Goal: Task Accomplishment & Management: Use online tool/utility

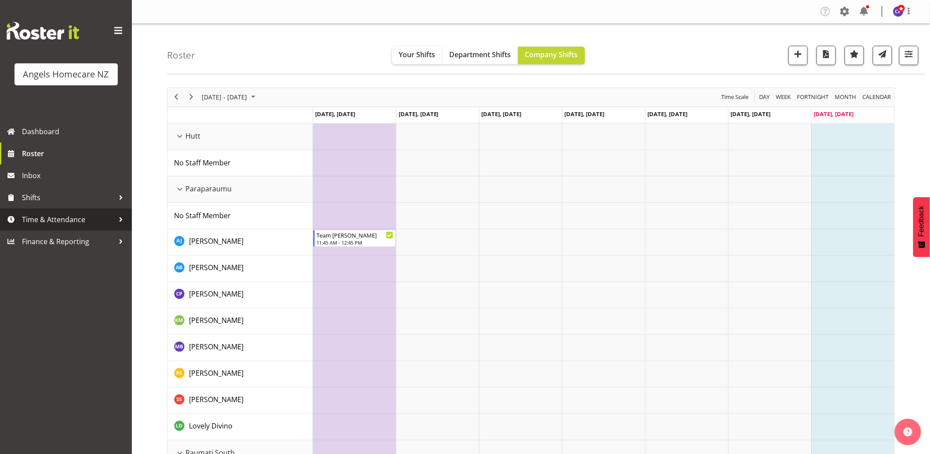
click at [66, 218] on span "Time & Attendance" at bounding box center [68, 219] width 92 height 13
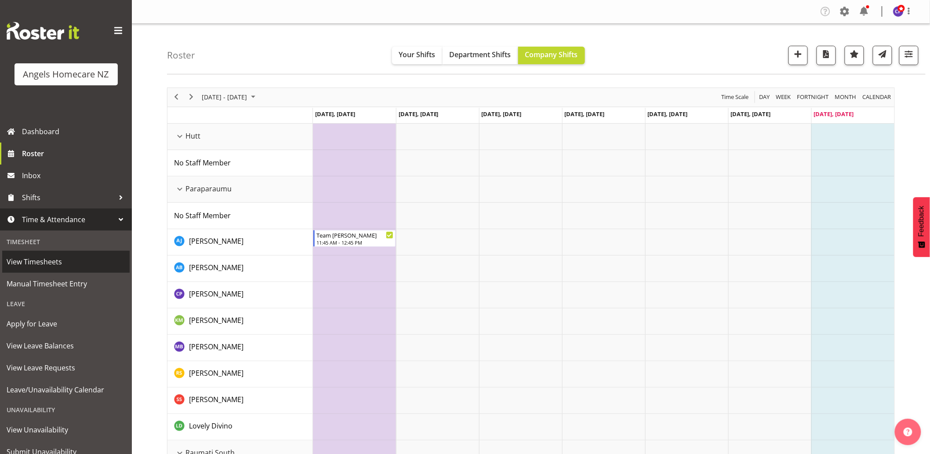
click at [51, 257] on span "View Timesheets" at bounding box center [66, 261] width 119 height 13
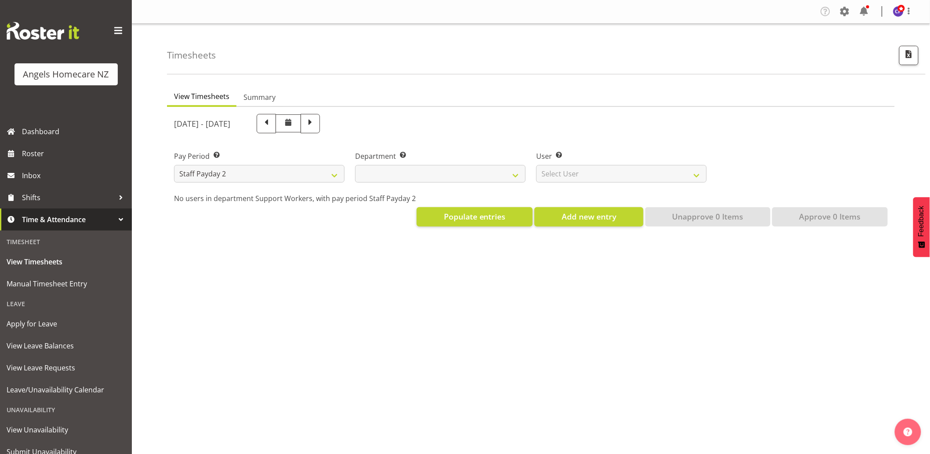
select select
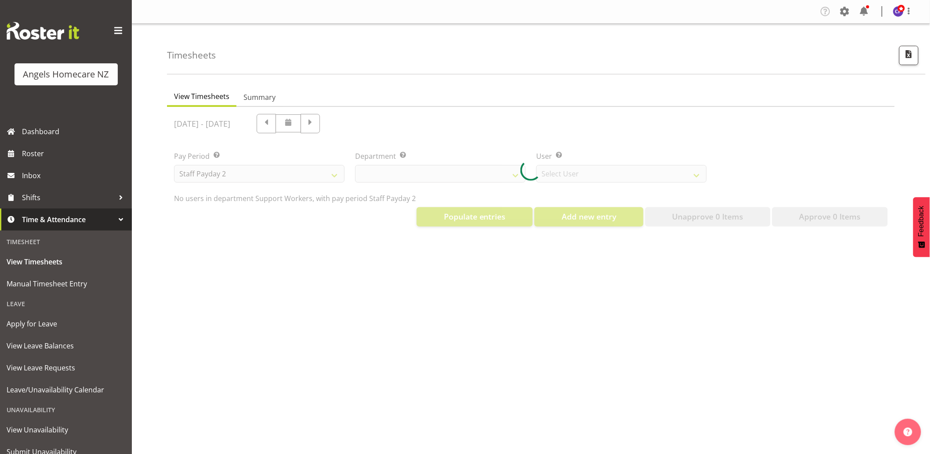
select select "11938"
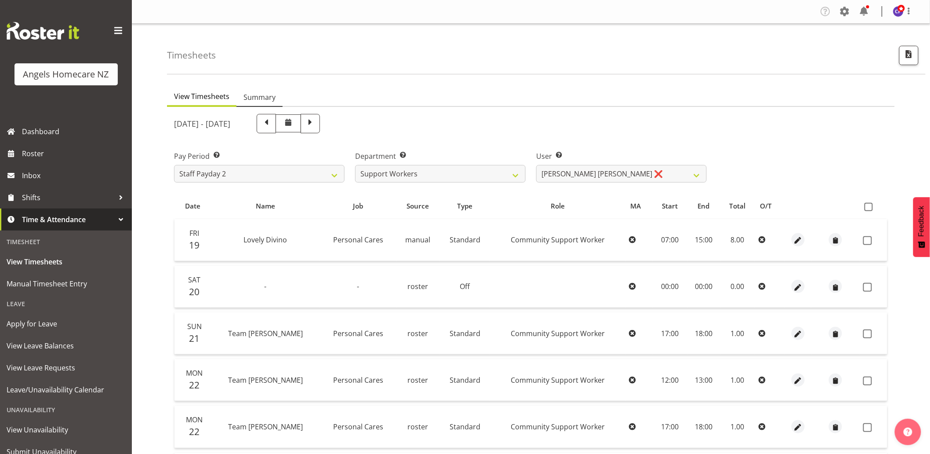
click at [261, 97] on span "Summary" at bounding box center [260, 97] width 32 height 11
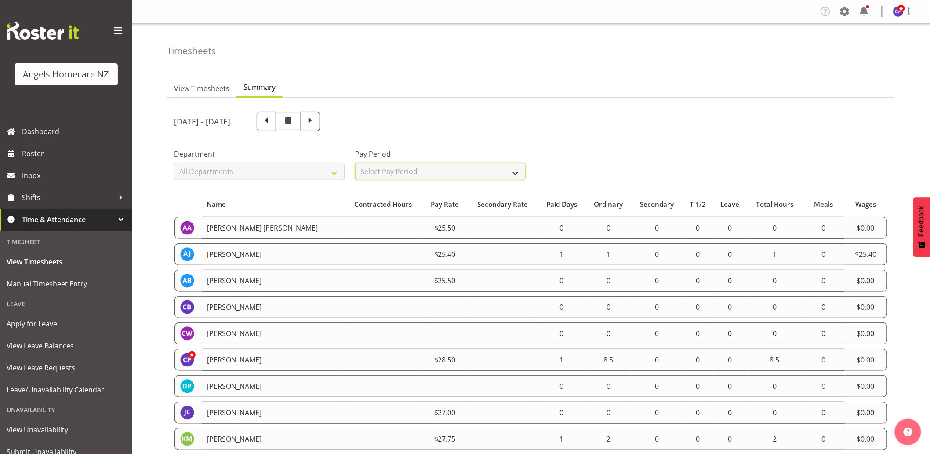
click at [384, 170] on select "Select Pay Period All Pay Periods Staff Payday 2 Staff Payday 1" at bounding box center [440, 172] width 171 height 18
select select "191"
click at [355, 163] on select "Select Pay Period All Pay Periods Staff Payday 2 Staff Payday 1" at bounding box center [440, 172] width 171 height 18
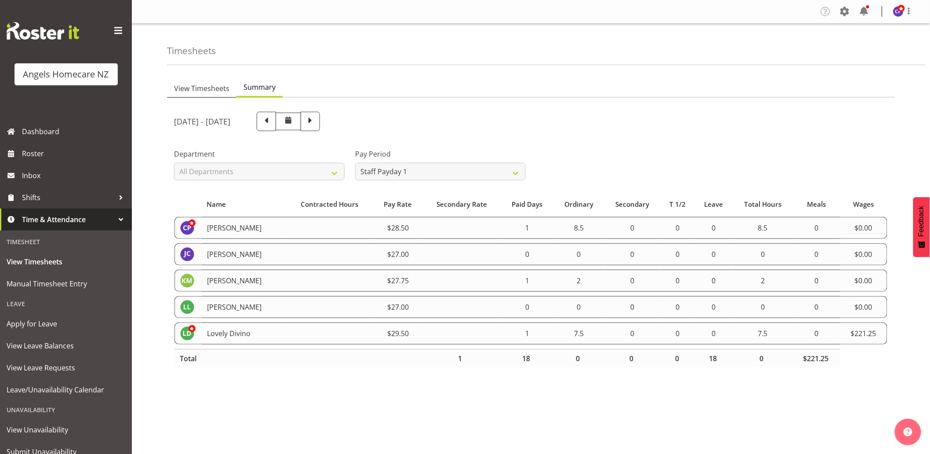
click at [212, 84] on span "View Timesheets" at bounding box center [201, 88] width 55 height 11
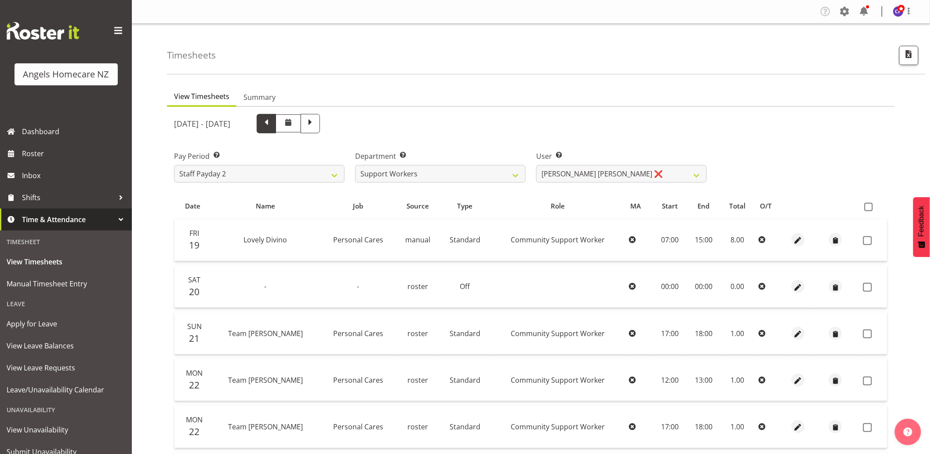
click at [272, 120] on span at bounding box center [266, 122] width 11 height 11
select select
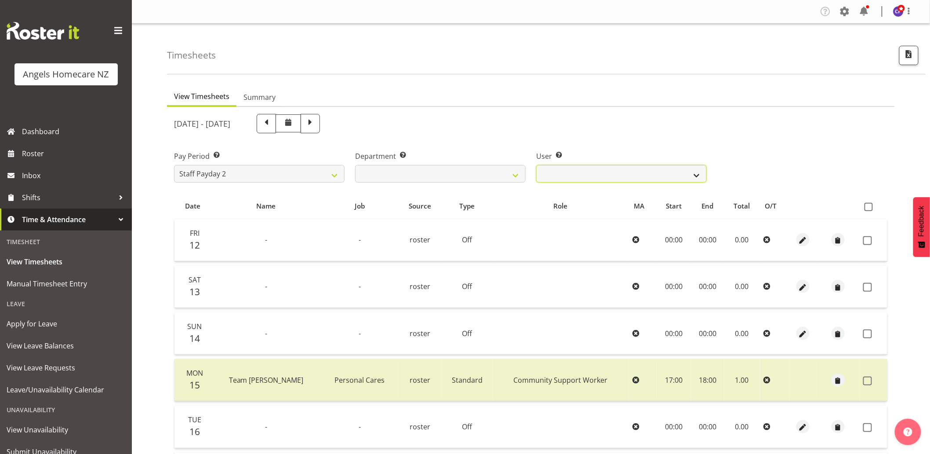
click at [567, 172] on select "Alyssa Ashley Basco ❌ Amanda Jane Lavington ❌ Analin Basco ❌ Caryl Bautista ❌ C…" at bounding box center [621, 174] width 171 height 18
click at [322, 174] on select "Staff Payday 2 Staff Payday 1" at bounding box center [259, 174] width 171 height 18
select select "191"
click at [174, 165] on select "Staff Payday 2 Staff Payday 1" at bounding box center [259, 174] width 171 height 18
select select
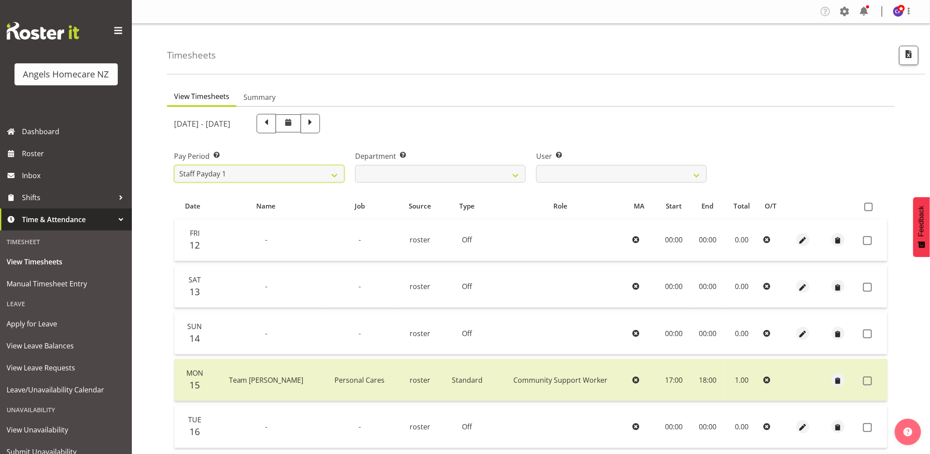
select select
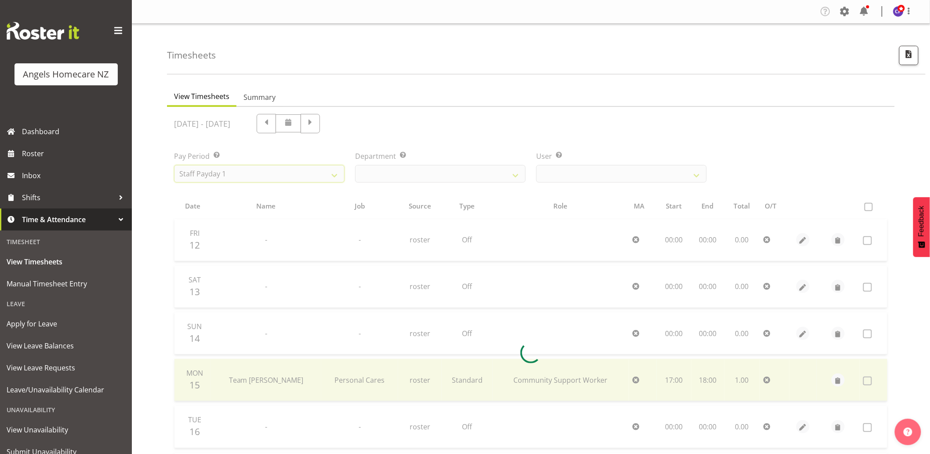
select select
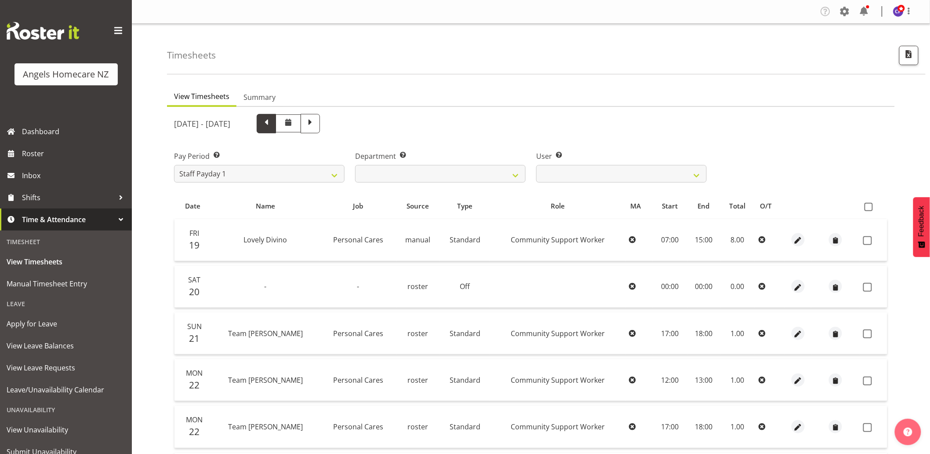
click at [272, 124] on span at bounding box center [266, 122] width 11 height 11
select select
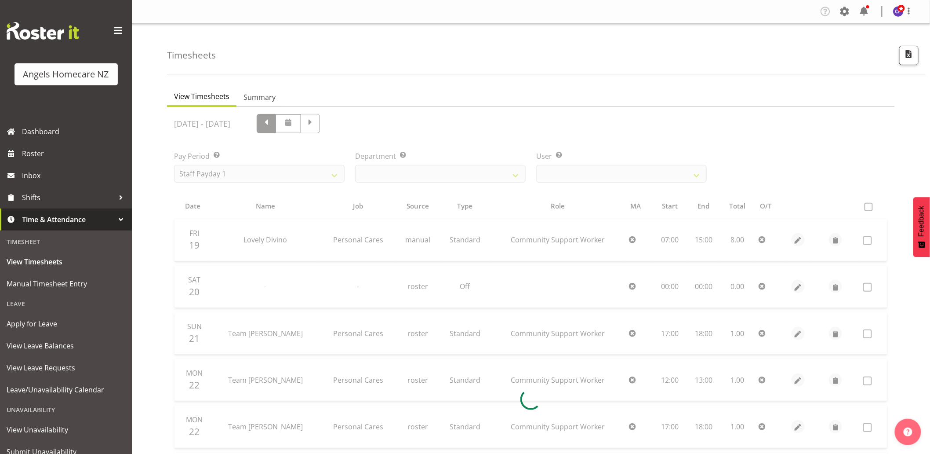
select select
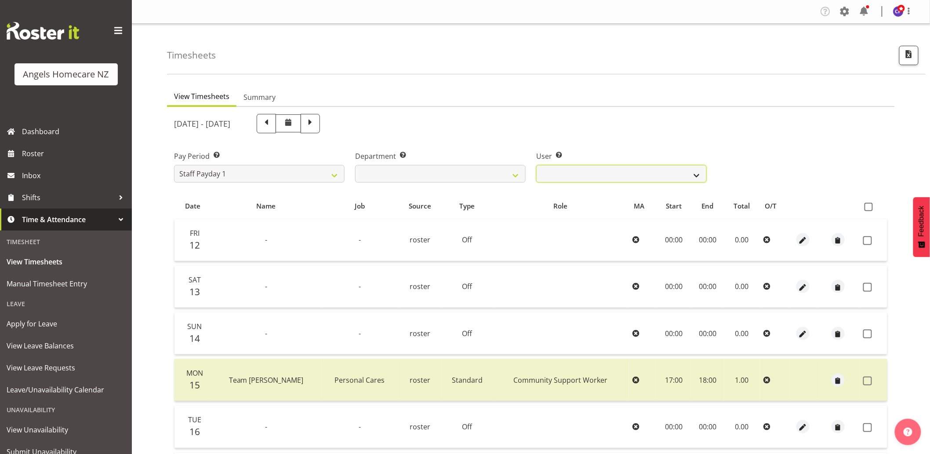
click at [594, 176] on select "Connie Paul ❌ Jovy Caligan ❌ Kenneth Merana ❌ Lamour Laureta ❌ Lovely Divino ❌" at bounding box center [621, 174] width 171 height 18
click at [600, 142] on div "User Select user. Note: This is filtered down by the previous two drop-down ite…" at bounding box center [621, 163] width 181 height 49
click at [495, 172] on select "Support Workers" at bounding box center [440, 174] width 171 height 18
click at [355, 165] on select "Support Workers" at bounding box center [440, 174] width 171 height 18
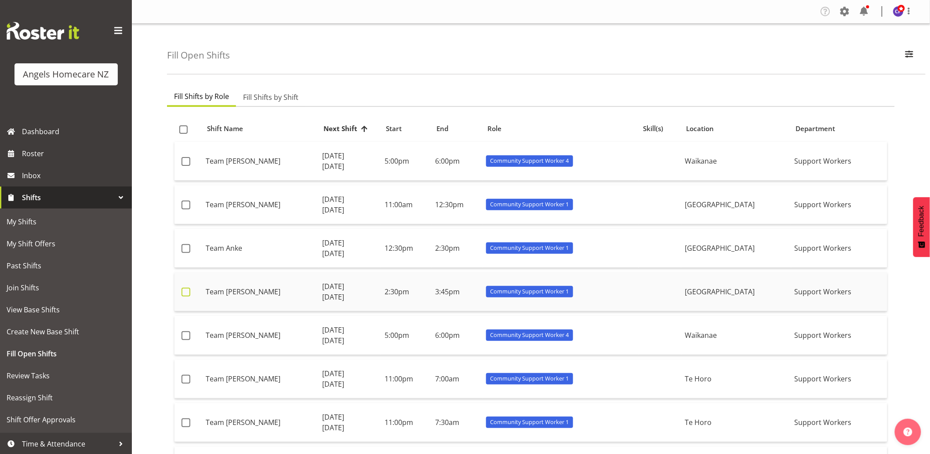
click at [183, 292] on span at bounding box center [186, 292] width 9 height 9
checkbox input "true"
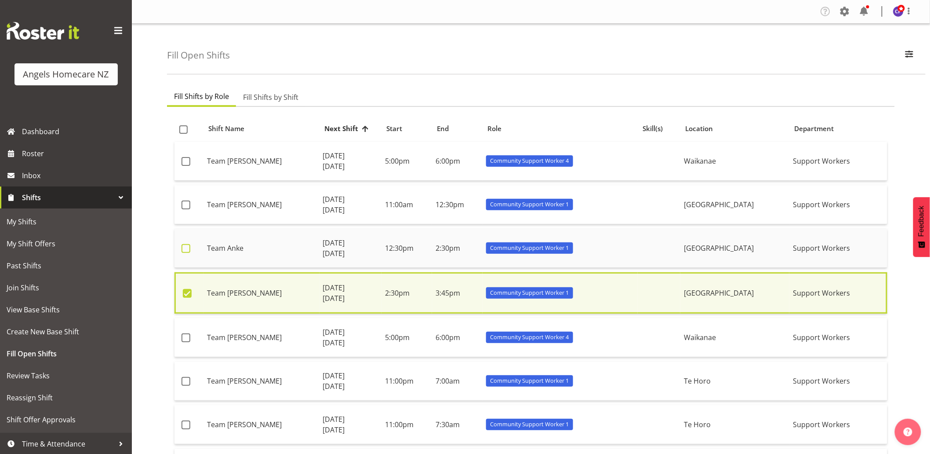
click at [186, 249] on span at bounding box center [186, 248] width 9 height 9
checkbox input "true"
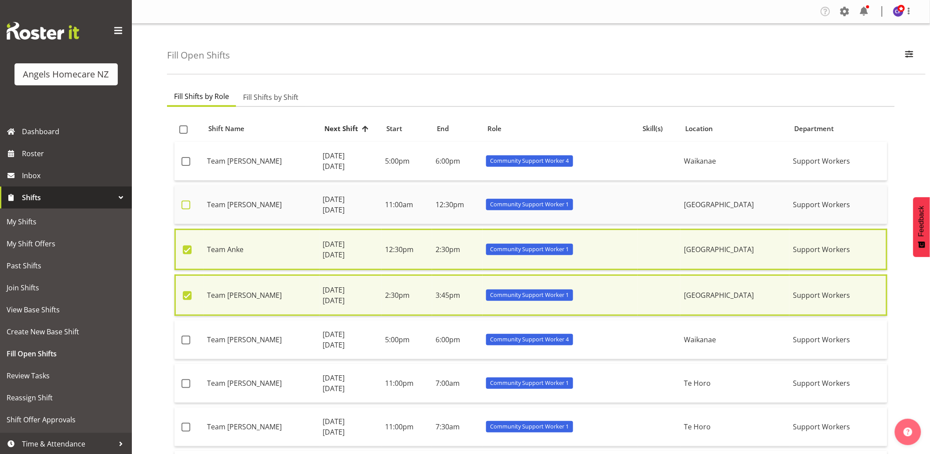
click at [186, 205] on span at bounding box center [186, 205] width 9 height 9
checkbox input "true"
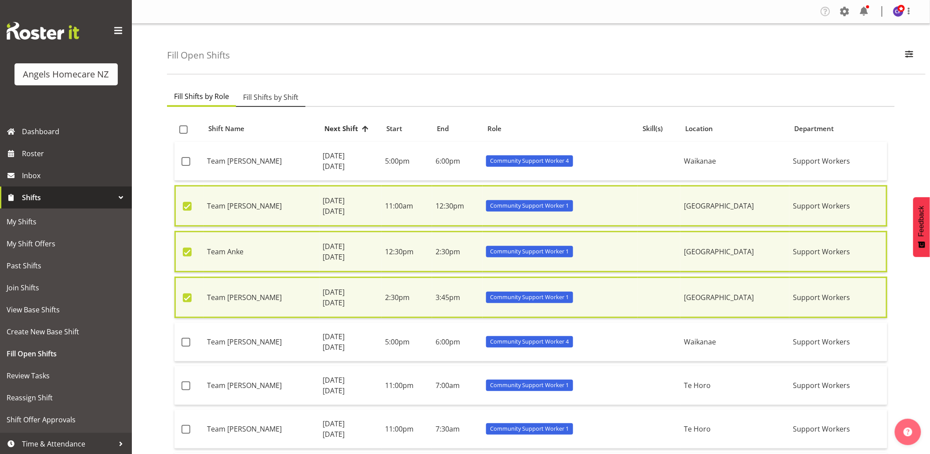
click at [265, 95] on span "Fill Shifts by Shift" at bounding box center [270, 97] width 55 height 11
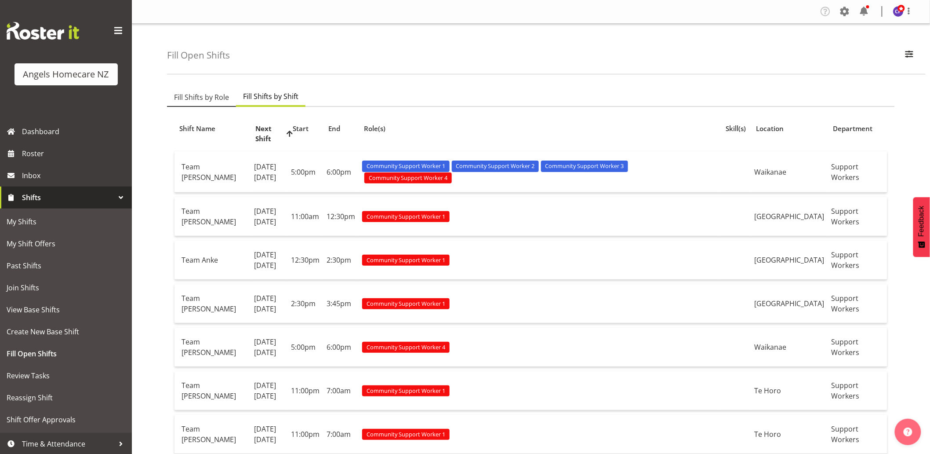
click at [188, 99] on span "Fill Shifts by Role" at bounding box center [201, 97] width 55 height 11
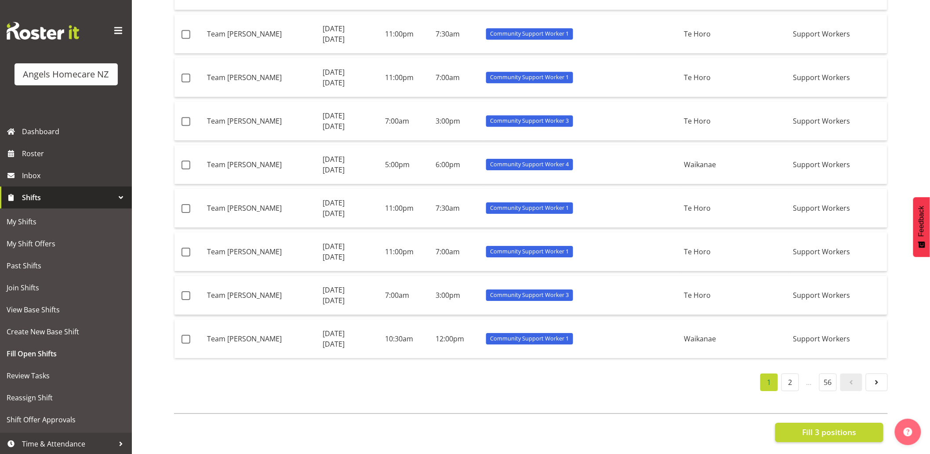
scroll to position [1107, 0]
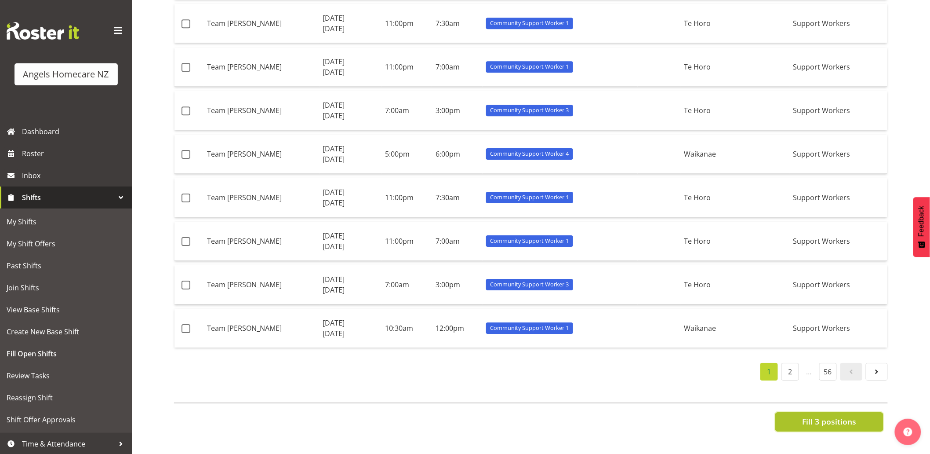
click at [822, 416] on span "Fill 3 positions" at bounding box center [829, 421] width 54 height 11
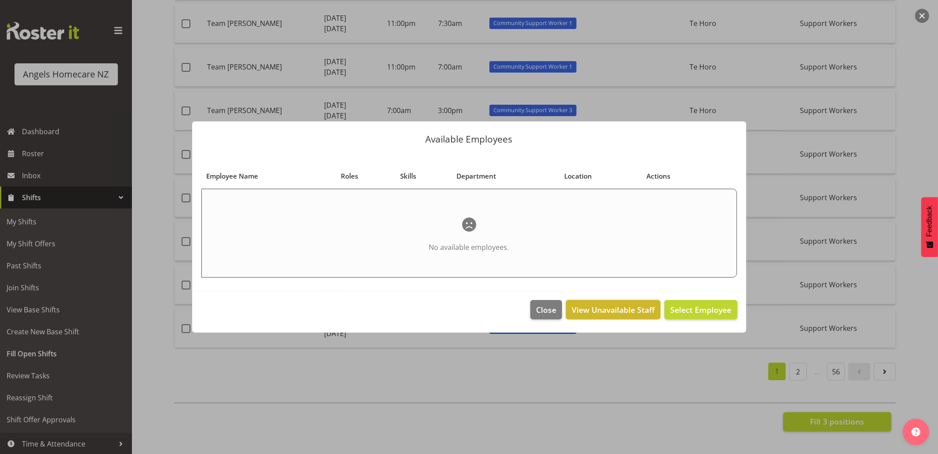
click at [617, 310] on span "View Unavailable Staff" at bounding box center [613, 309] width 83 height 11
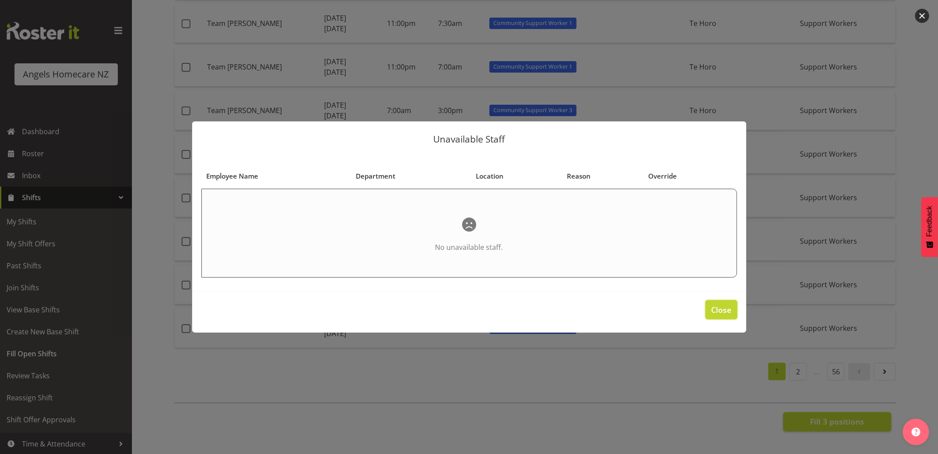
click at [722, 305] on span "Close" at bounding box center [721, 309] width 20 height 11
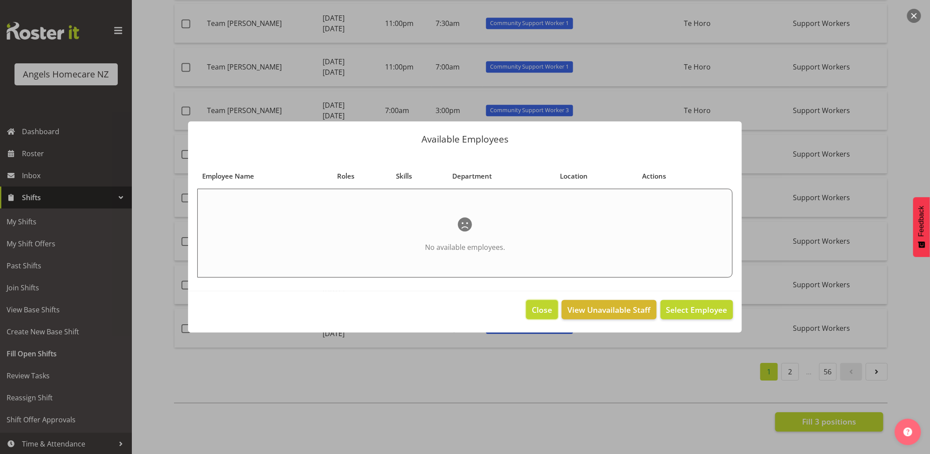
click at [541, 308] on span "Close" at bounding box center [542, 309] width 20 height 11
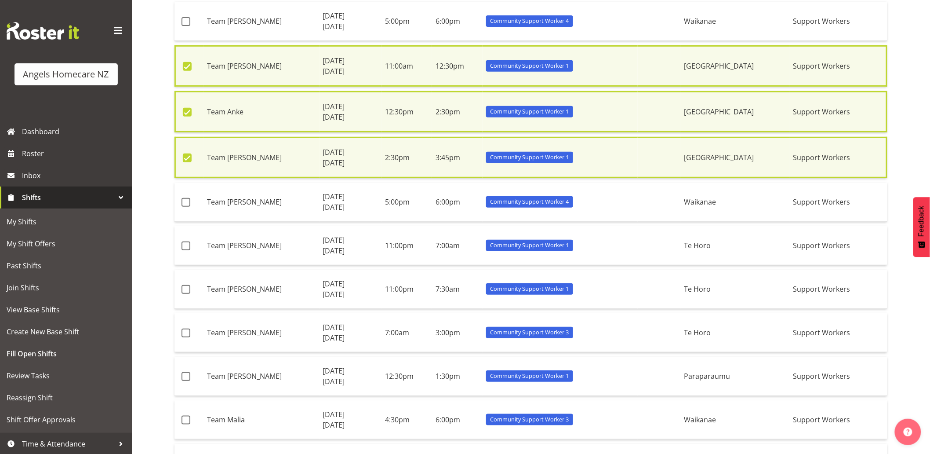
scroll to position [0, 0]
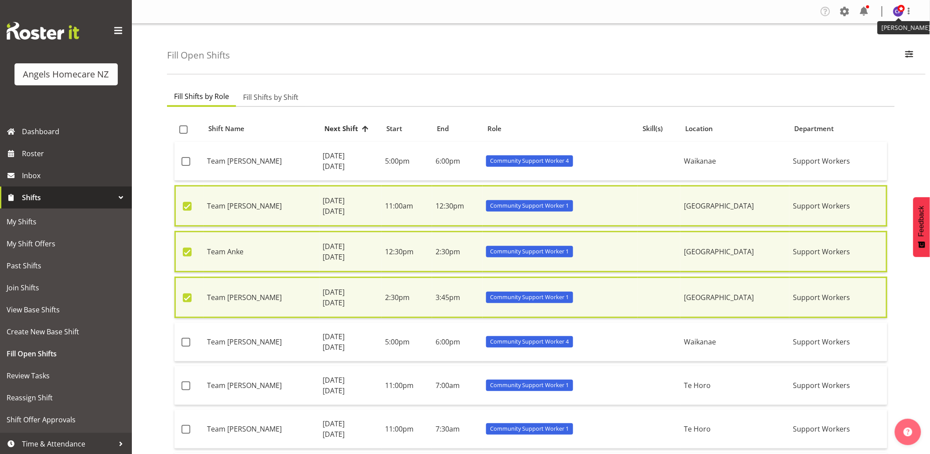
click at [896, 7] on img at bounding box center [898, 11] width 11 height 11
click at [758, 50] on div "Fill Open Shifts All Locations Hutt Kapiti Coast Paraparaumu Raumati South Te H…" at bounding box center [546, 49] width 759 height 51
click at [33, 220] on span "My Shifts" at bounding box center [66, 221] width 119 height 13
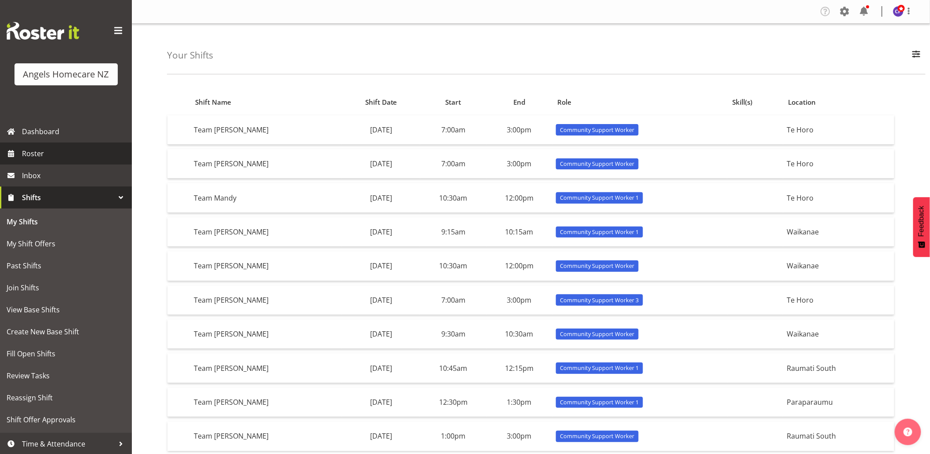
click at [51, 154] on span "Roster" at bounding box center [75, 153] width 106 height 13
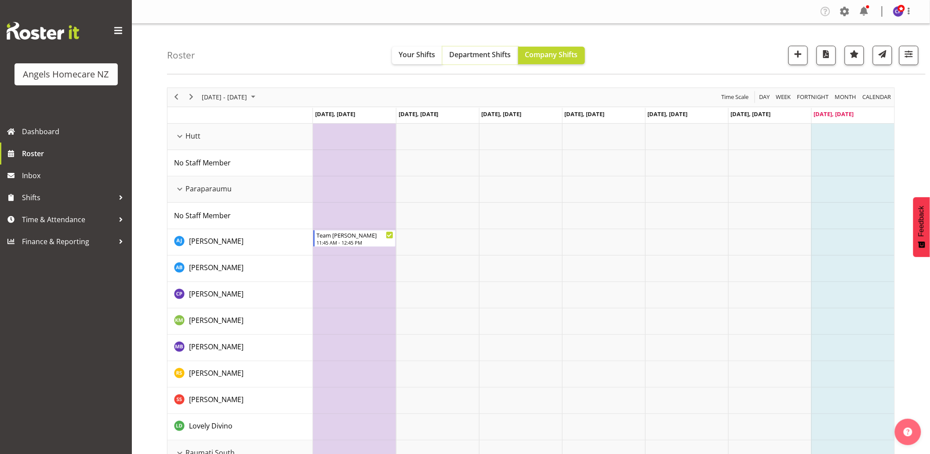
click at [462, 55] on span "Department Shifts" at bounding box center [481, 55] width 62 height 10
click at [259, 95] on span "September 2025" at bounding box center [253, 96] width 11 height 11
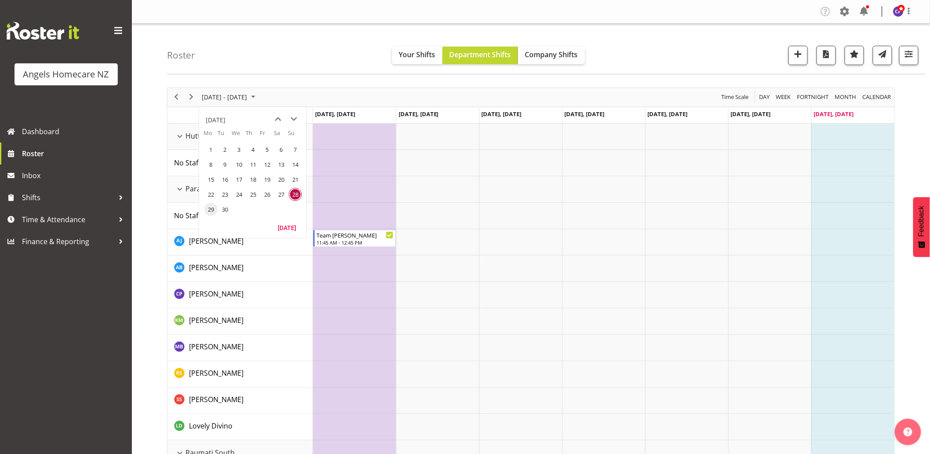
click at [213, 209] on span "29" at bounding box center [210, 209] width 13 height 13
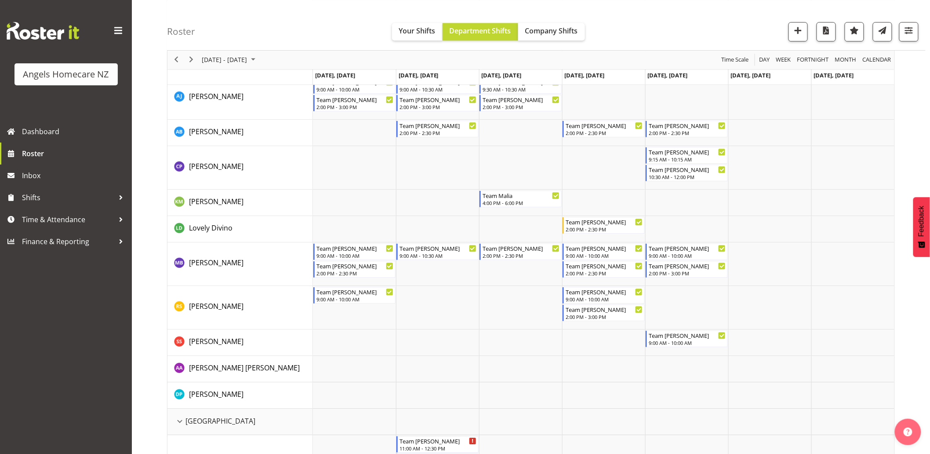
scroll to position [905, 0]
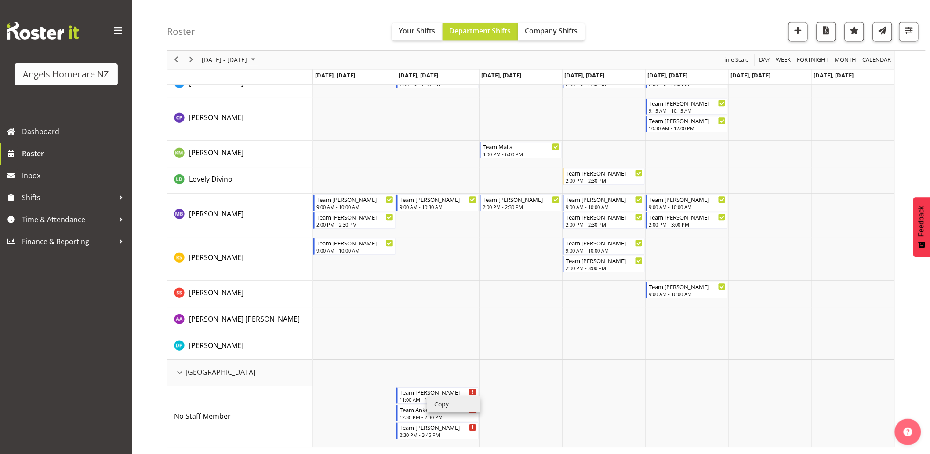
click at [439, 403] on li "Copy" at bounding box center [453, 404] width 53 height 16
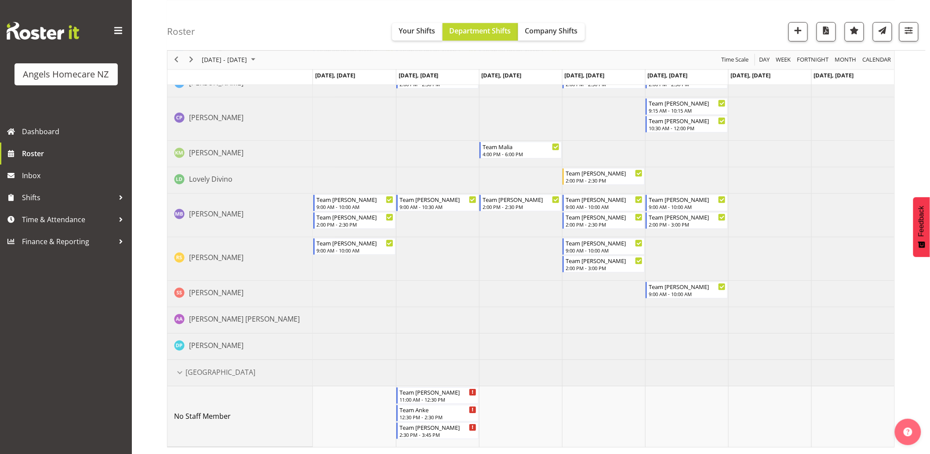
click at [242, 409] on td "No Staff Member" at bounding box center [241, 416] width 146 height 61
click at [242, 411] on div "No Staff Member" at bounding box center [243, 416] width 139 height 11
click at [279, 419] on div "No Staff Member" at bounding box center [243, 416] width 139 height 11
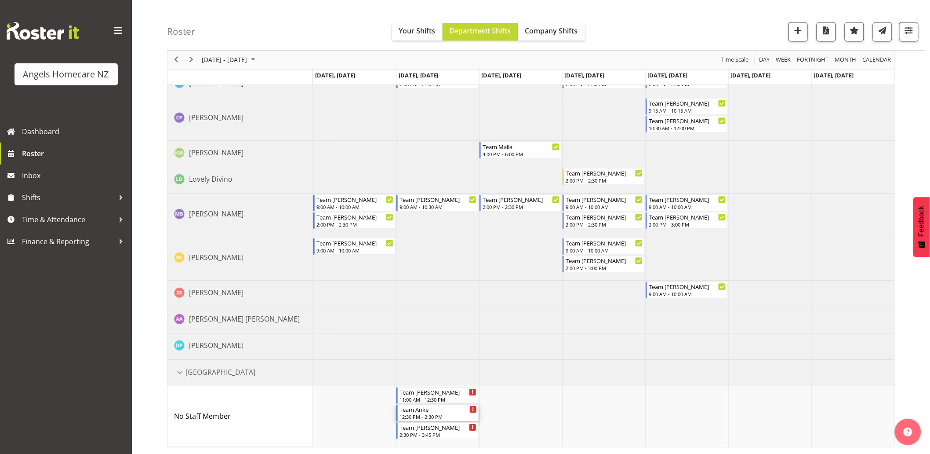
click at [397, 411] on div "Team Anke 12:30 PM - 2:30 PM" at bounding box center [438, 413] width 82 height 17
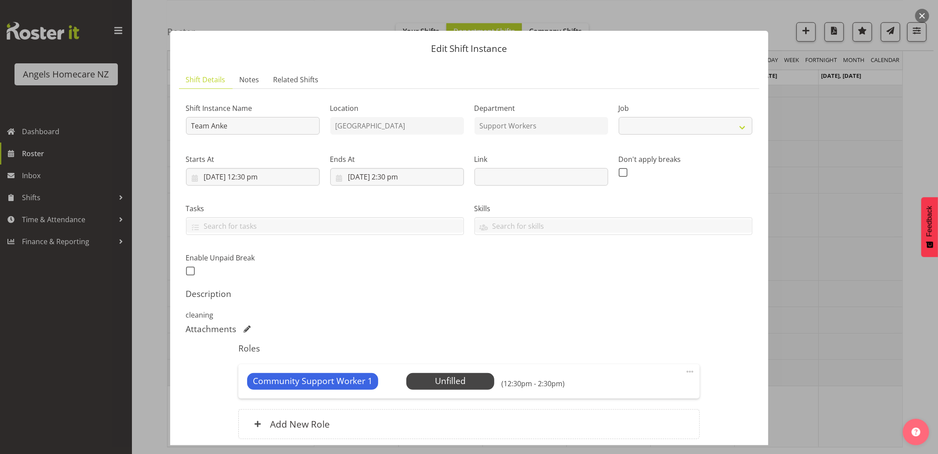
select select "10696"
click at [431, 381] on span "Select Employee" at bounding box center [451, 381] width 66 height 13
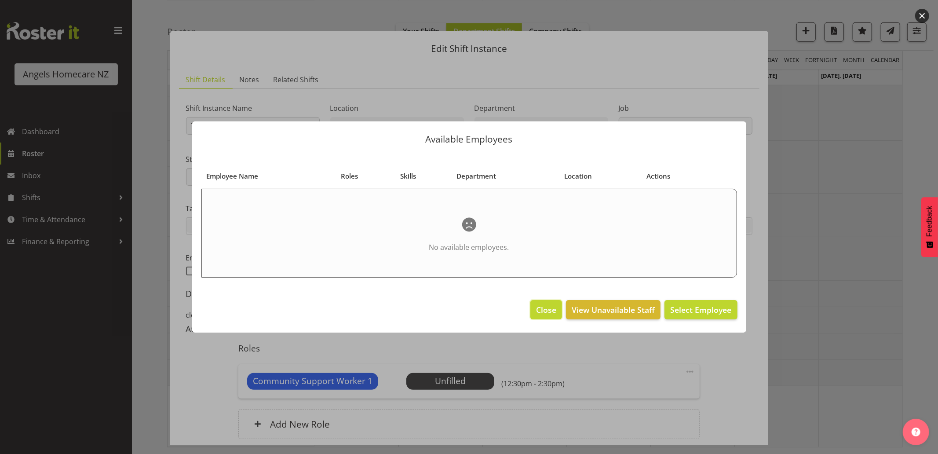
click at [540, 306] on span "Close" at bounding box center [546, 309] width 20 height 11
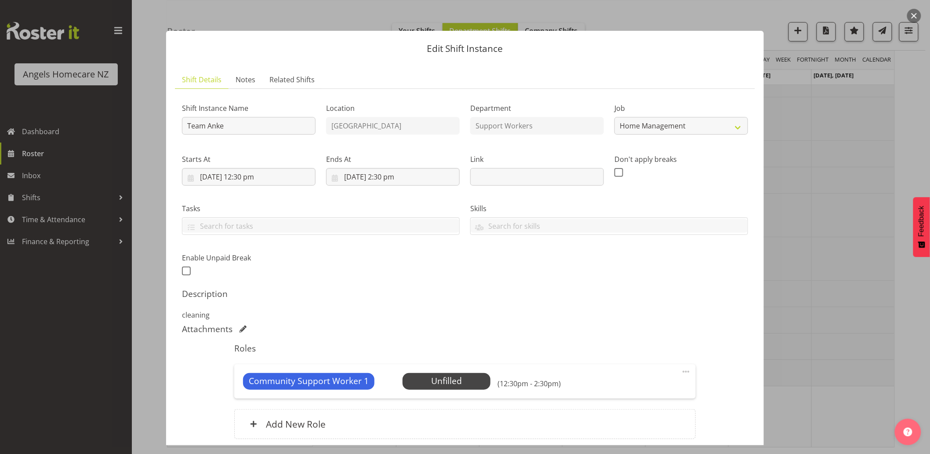
click at [921, 394] on div at bounding box center [465, 227] width 930 height 454
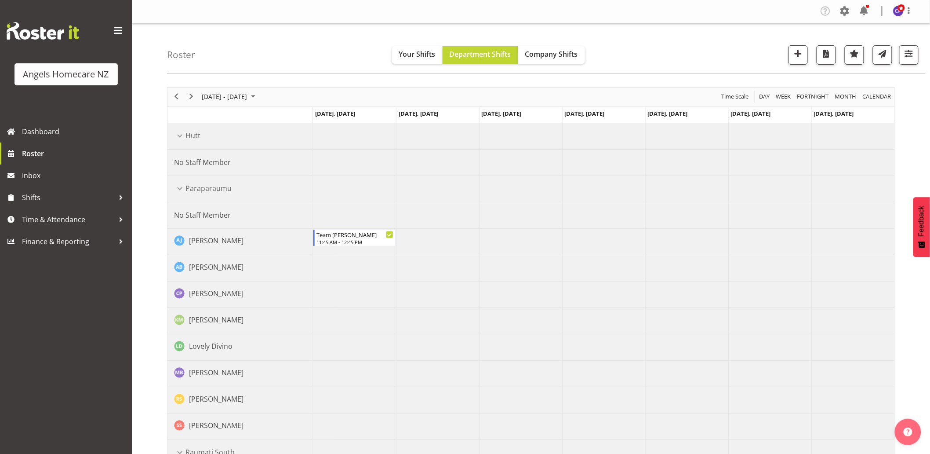
scroll to position [0, 0]
click at [898, 11] on img at bounding box center [898, 11] width 11 height 11
click at [862, 43] on link "Log Out" at bounding box center [872, 46] width 84 height 16
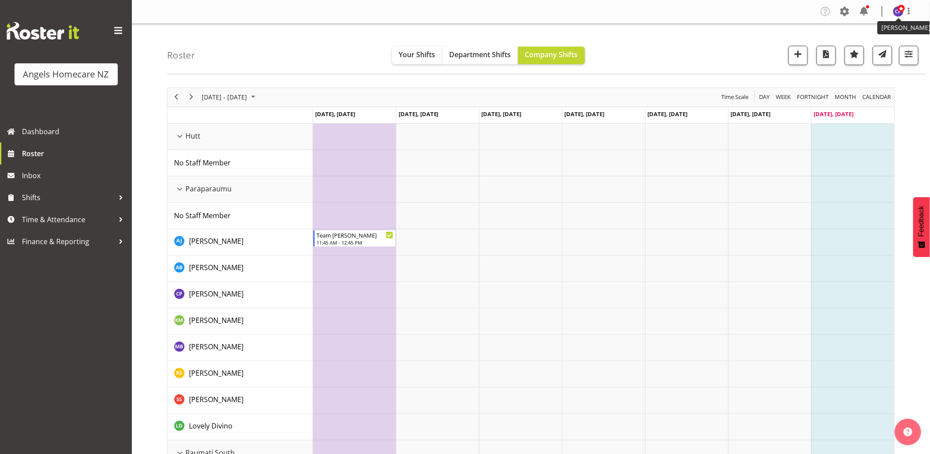
click at [896, 11] on img at bounding box center [898, 11] width 11 height 11
click at [865, 46] on link "Log Out" at bounding box center [872, 46] width 84 height 16
